Goal: Navigation & Orientation: Find specific page/section

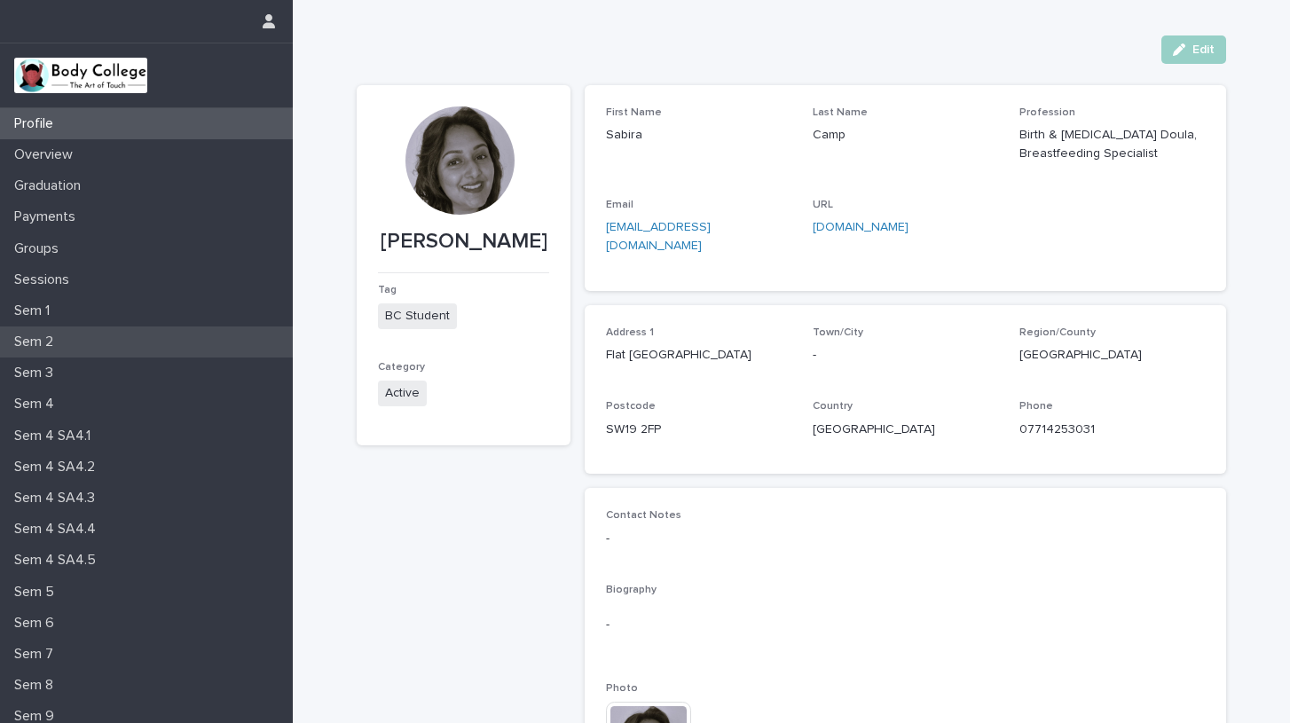
click at [55, 333] on div "Sem 2" at bounding box center [146, 341] width 293 height 31
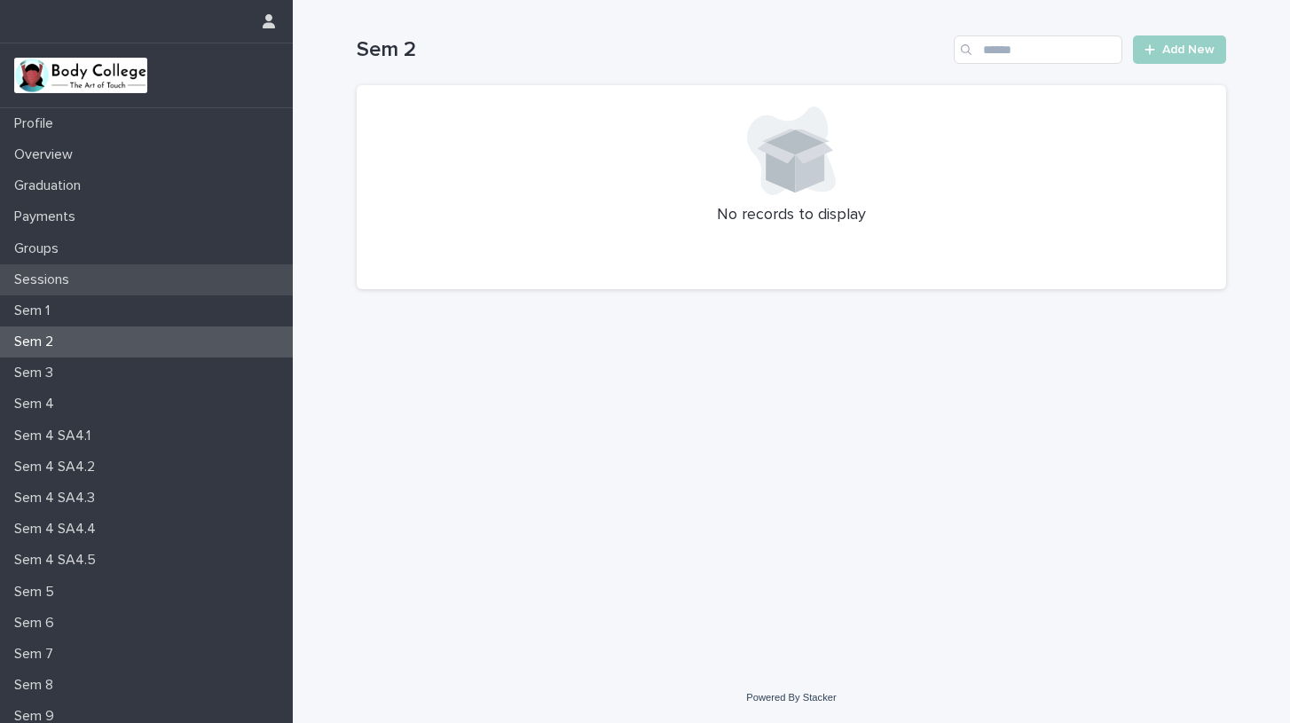
click at [35, 278] on p "Sessions" at bounding box center [45, 279] width 76 height 17
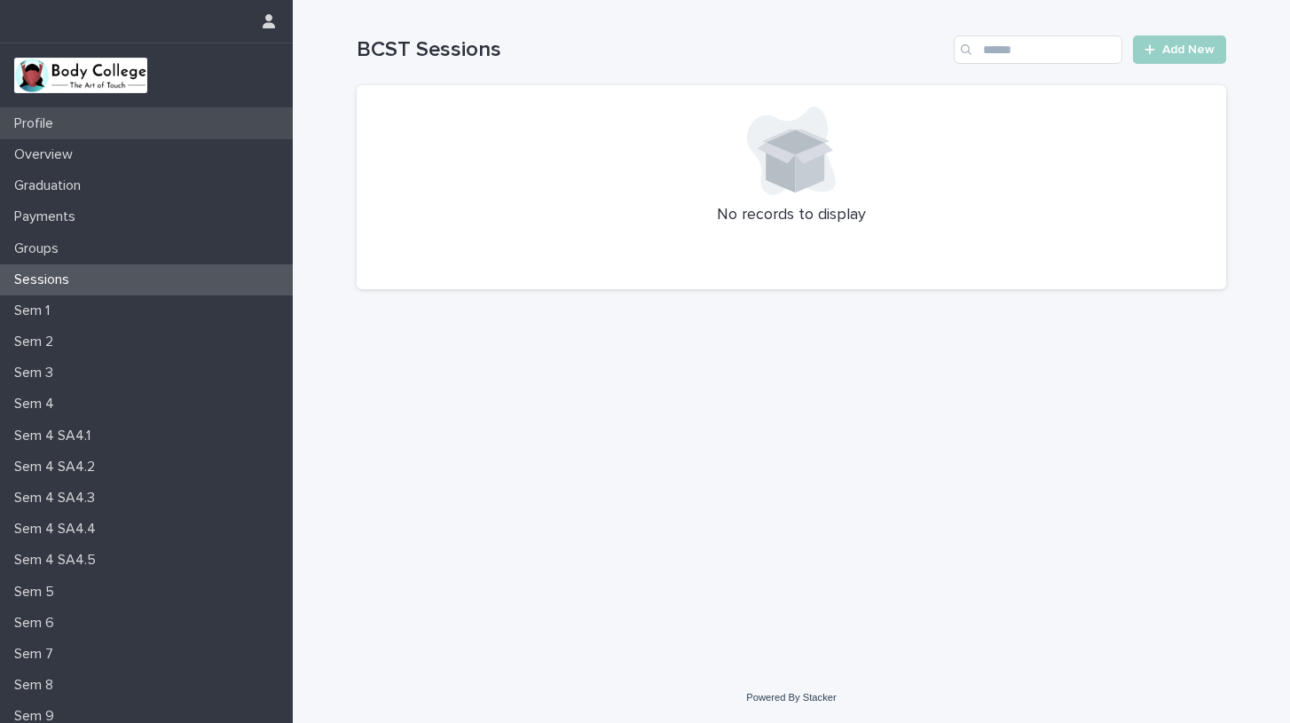
click at [41, 118] on p "Profile" at bounding box center [37, 123] width 60 height 17
